Goal: Navigation & Orientation: Find specific page/section

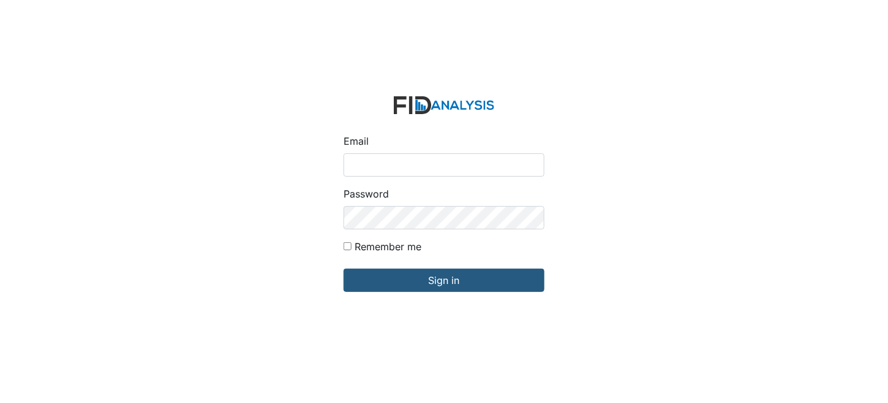
click at [412, 163] on input "Email" at bounding box center [444, 164] width 201 height 23
type input "[EMAIL_ADDRESS][DOMAIN_NAME]"
click at [461, 267] on form "Email [EMAIL_ADDRESS][DOMAIN_NAME] Password Remember me Sign in" at bounding box center [444, 201] width 221 height 230
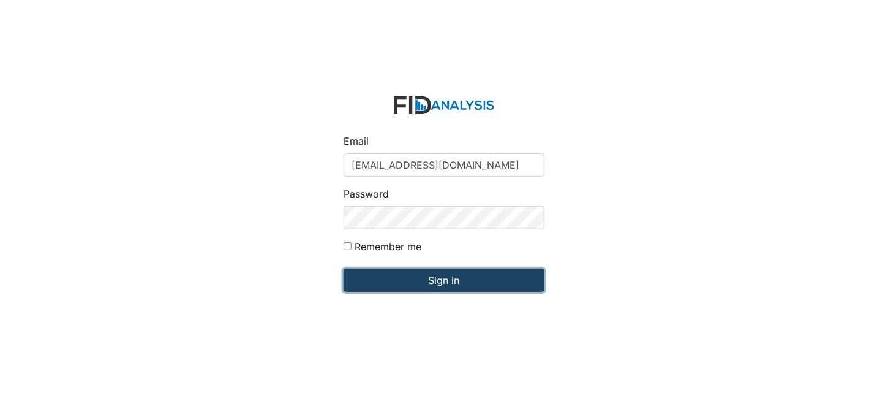
click at [461, 271] on input "Sign in" at bounding box center [444, 279] width 201 height 23
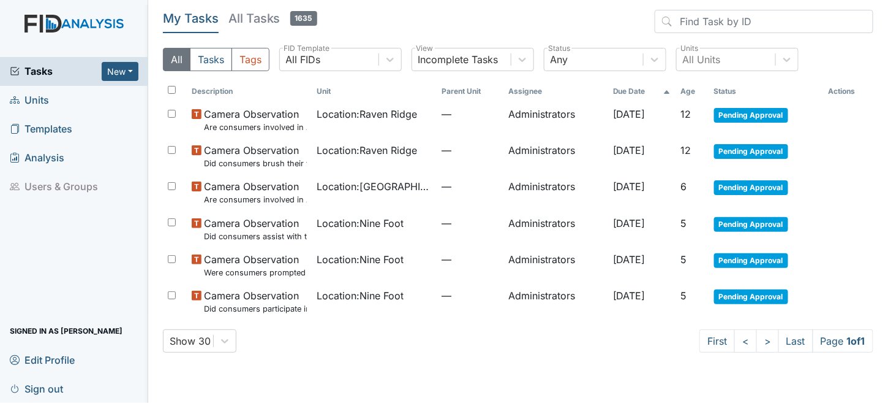
click at [46, 95] on span "Units" at bounding box center [29, 100] width 39 height 19
